Goal: Task Accomplishment & Management: Manage account settings

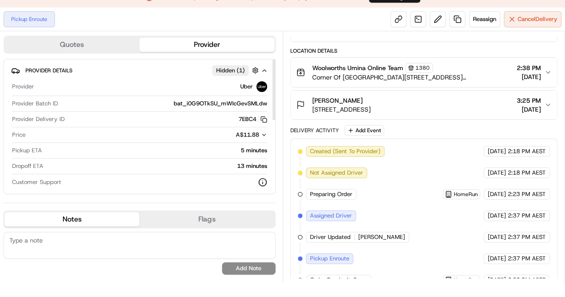
scroll to position [21, 0]
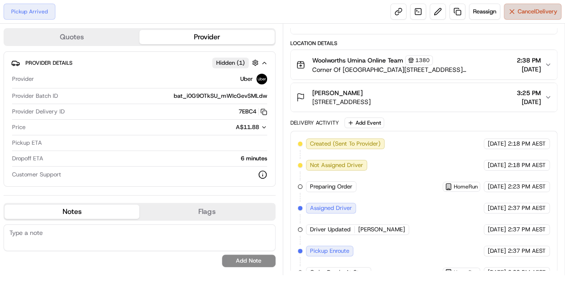
click at [530, 8] on span "Cancel Delivery" at bounding box center [538, 12] width 40 height 8
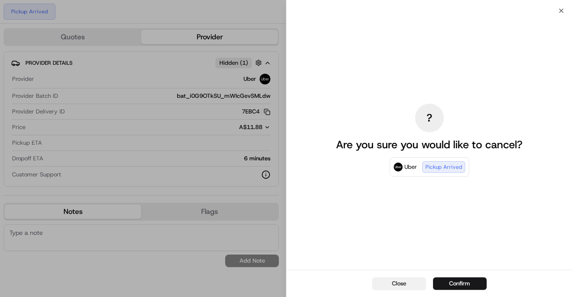
click at [394, 285] on button "Close" at bounding box center [399, 284] width 54 height 13
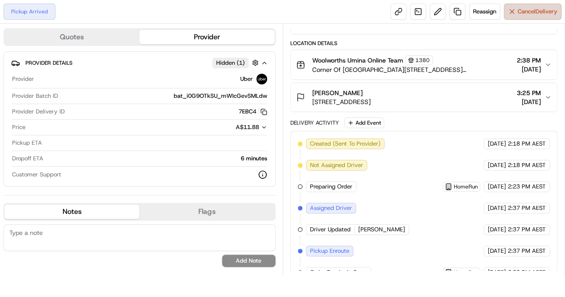
click at [547, 11] on span "Cancel Delivery" at bounding box center [538, 12] width 40 height 8
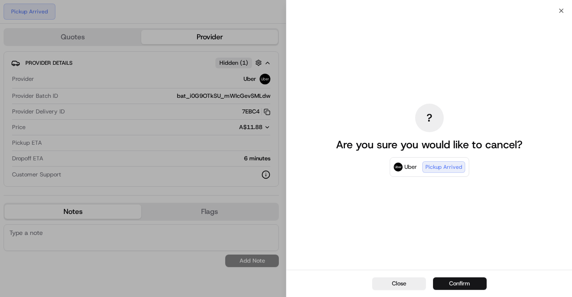
click at [480, 284] on button "Confirm" at bounding box center [460, 284] width 54 height 13
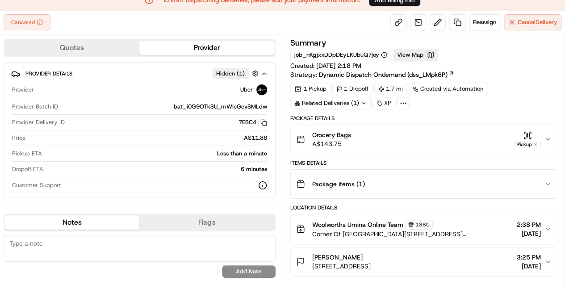
scroll to position [0, 0]
